Goal: Task Accomplishment & Management: Use online tool/utility

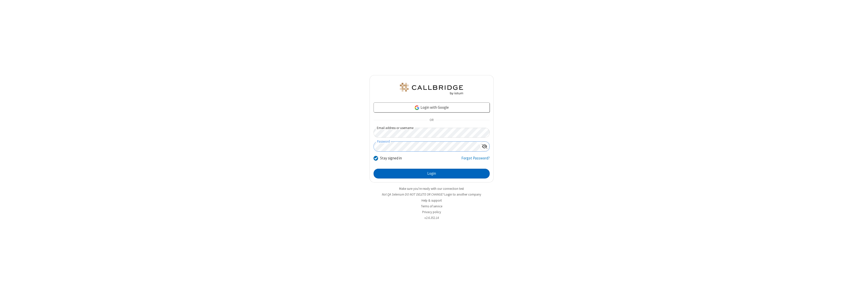
click at [431, 173] on button "Login" at bounding box center [431, 174] width 116 height 10
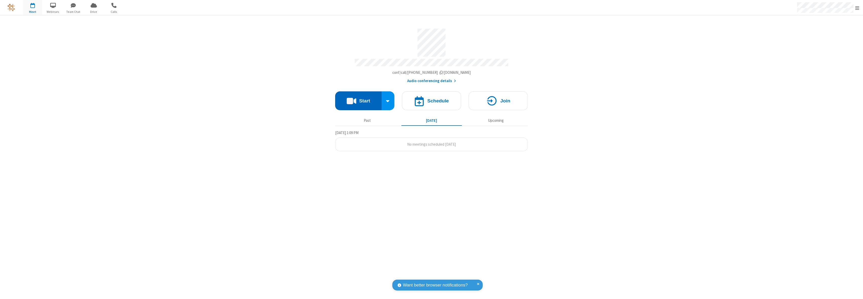
click at [358, 98] on button "Start" at bounding box center [358, 100] width 46 height 19
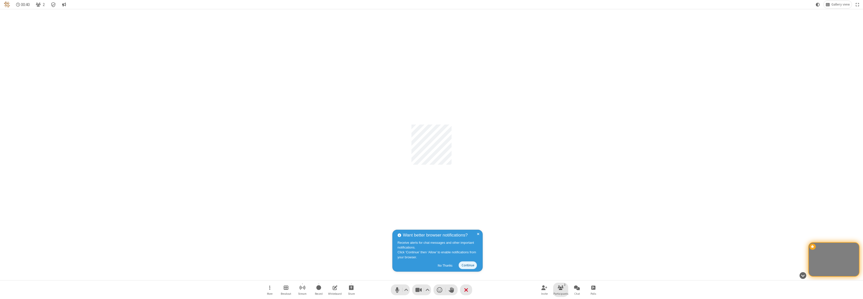
click at [560, 293] on span "Participants" at bounding box center [560, 293] width 15 height 3
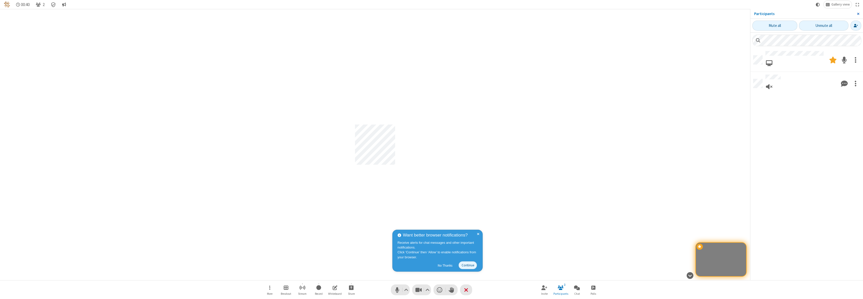
click at [858, 14] on span "Close sidebar" at bounding box center [858, 14] width 3 height 4
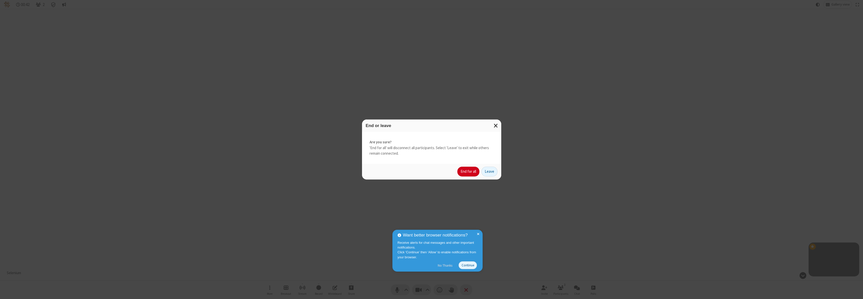
click at [445, 265] on button "No Thanks" at bounding box center [445, 265] width 20 height 8
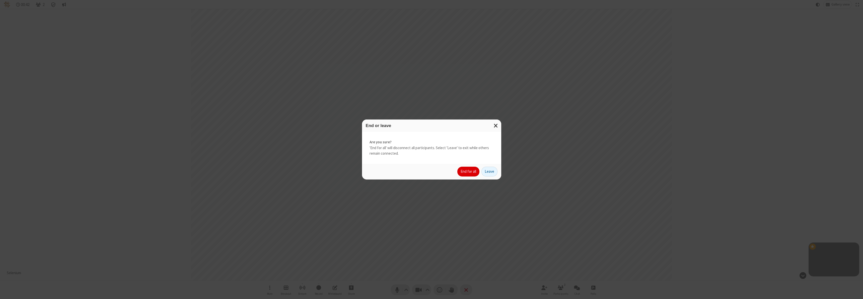
click at [468, 171] on button "End for all" at bounding box center [468, 171] width 22 height 10
